Goal: Check status: Check status

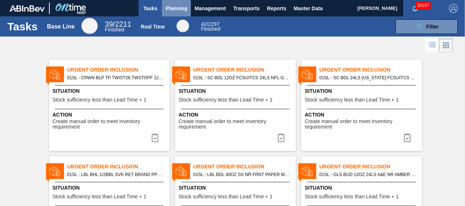
click at [182, 11] on span "Planning" at bounding box center [177, 8] width 22 height 9
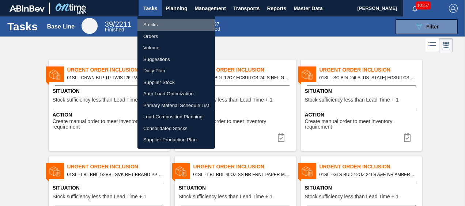
click at [166, 24] on li "Stocks" at bounding box center [177, 25] width 78 height 12
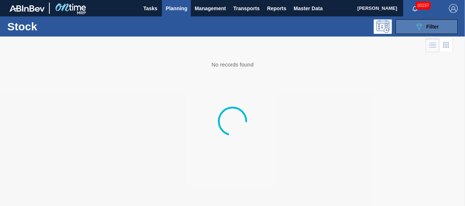
click at [418, 29] on icon "089F7B8B-B2A5-4AFE-B5C0-19BA573D28AC" at bounding box center [419, 26] width 9 height 9
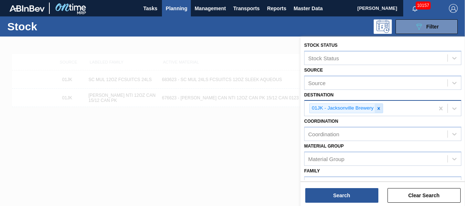
click at [376, 109] on div at bounding box center [379, 108] width 8 height 9
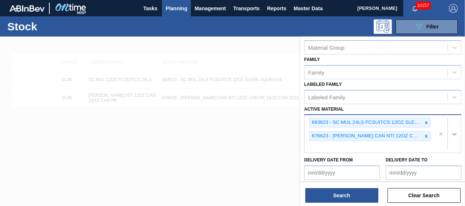
scroll to position [111, 0]
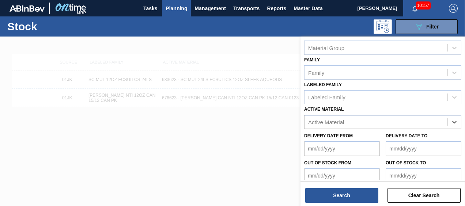
click at [382, 126] on div "Active Material" at bounding box center [376, 122] width 143 height 11
click at [415, 125] on div "Active Material" at bounding box center [376, 122] width 143 height 11
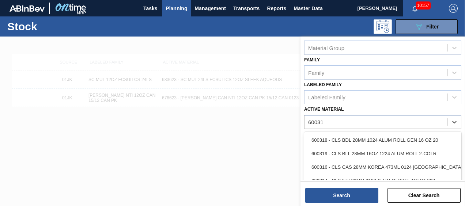
type Material "600316"
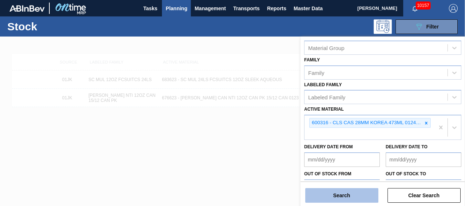
click at [329, 197] on button "Search" at bounding box center [341, 195] width 73 height 15
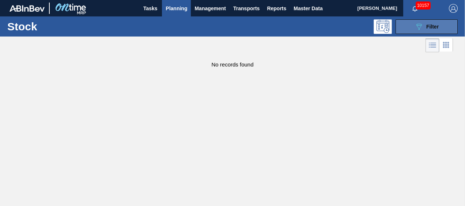
click at [417, 29] on icon "089F7B8B-B2A5-4AFE-B5C0-19BA573D28AC" at bounding box center [419, 26] width 9 height 9
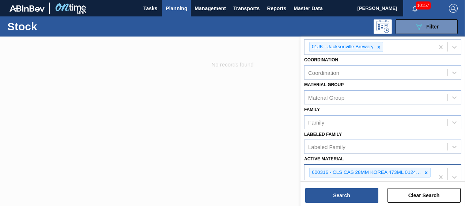
scroll to position [0, 0]
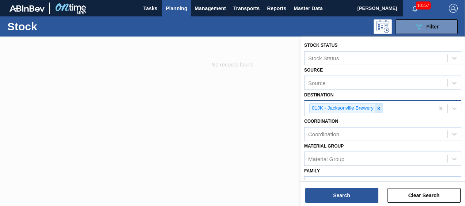
click at [377, 108] on icon at bounding box center [378, 108] width 5 height 5
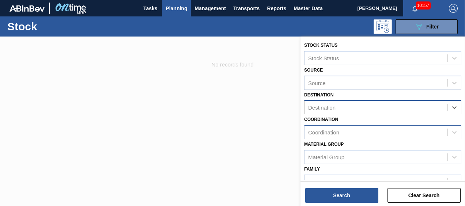
scroll to position [152, 0]
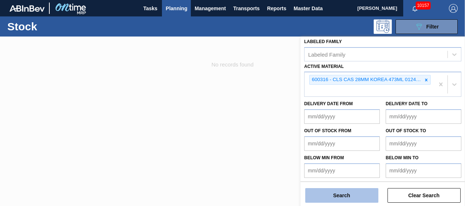
click at [342, 191] on button "Search" at bounding box center [341, 195] width 73 height 15
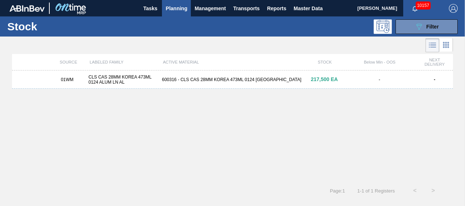
click at [384, 80] on div "-" at bounding box center [380, 79] width 74 height 5
